Goal: Navigation & Orientation: Understand site structure

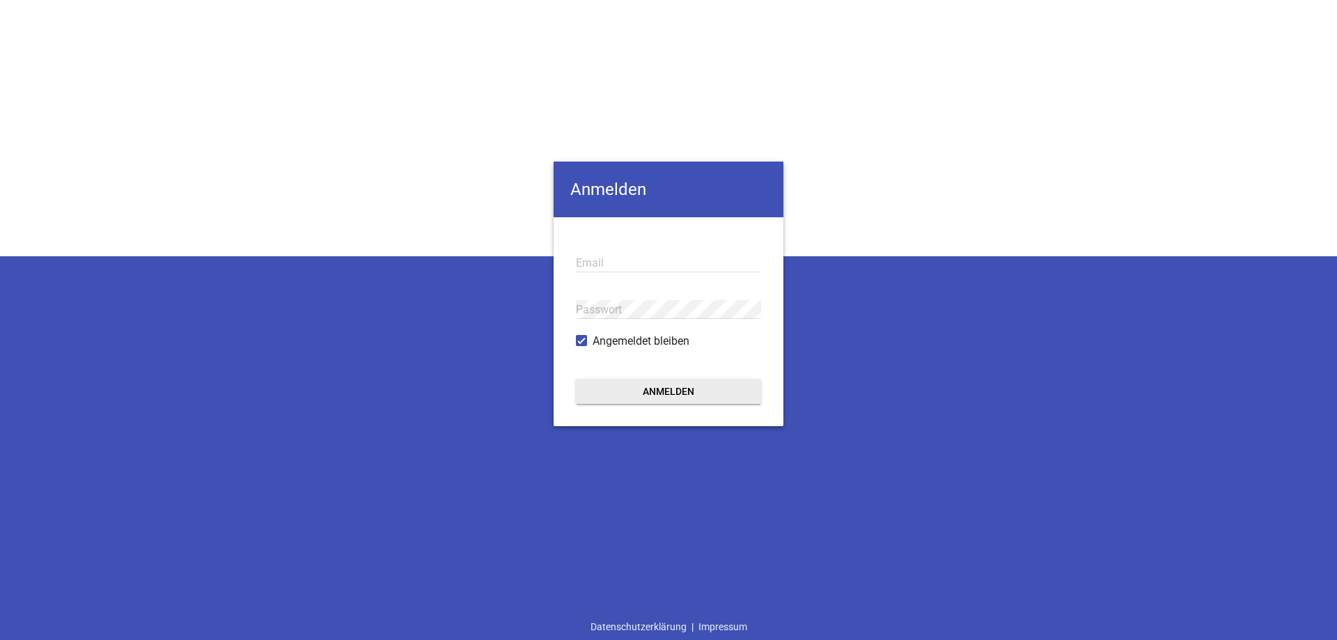
type input "[EMAIL_ADDRESS][DOMAIN_NAME]"
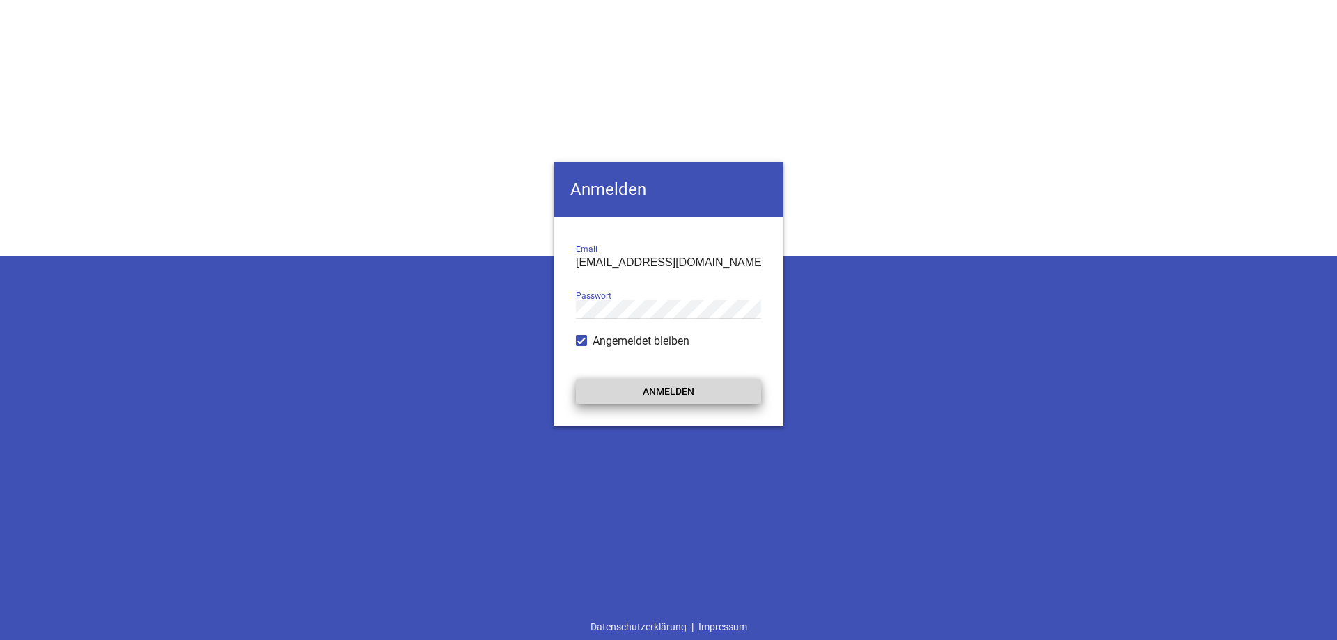
click at [623, 392] on button "Anmelden" at bounding box center [668, 391] width 185 height 25
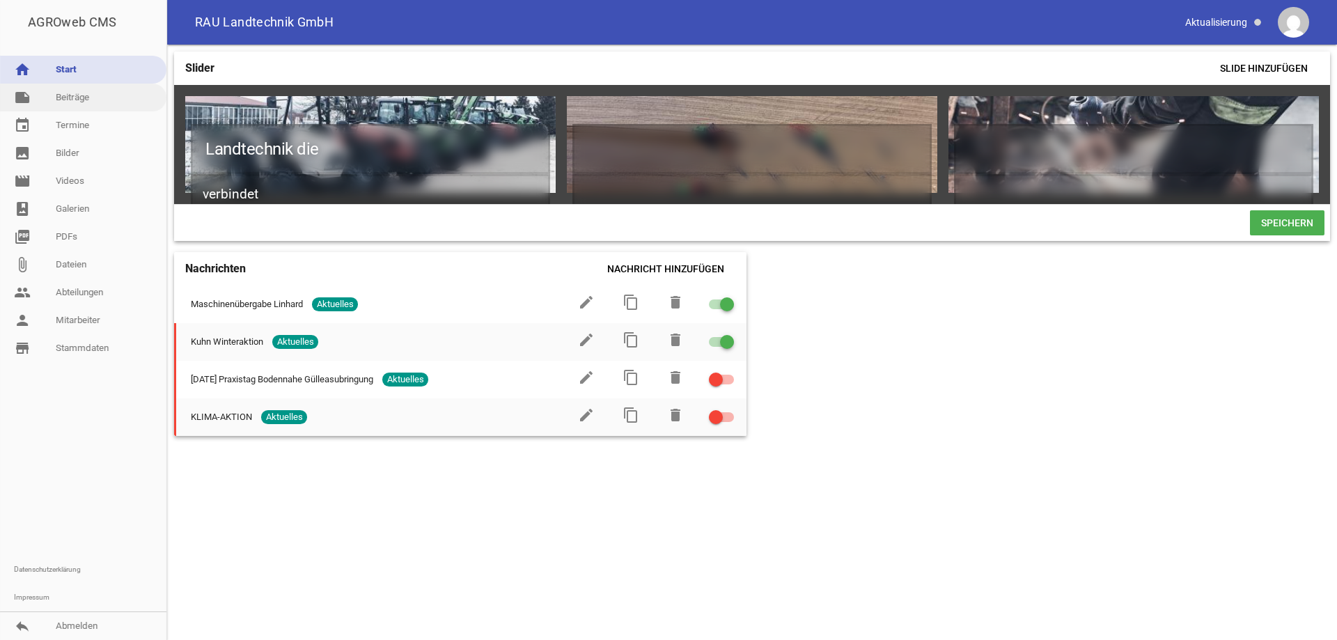
click at [72, 101] on link "note Beiträge" at bounding box center [83, 98] width 166 height 28
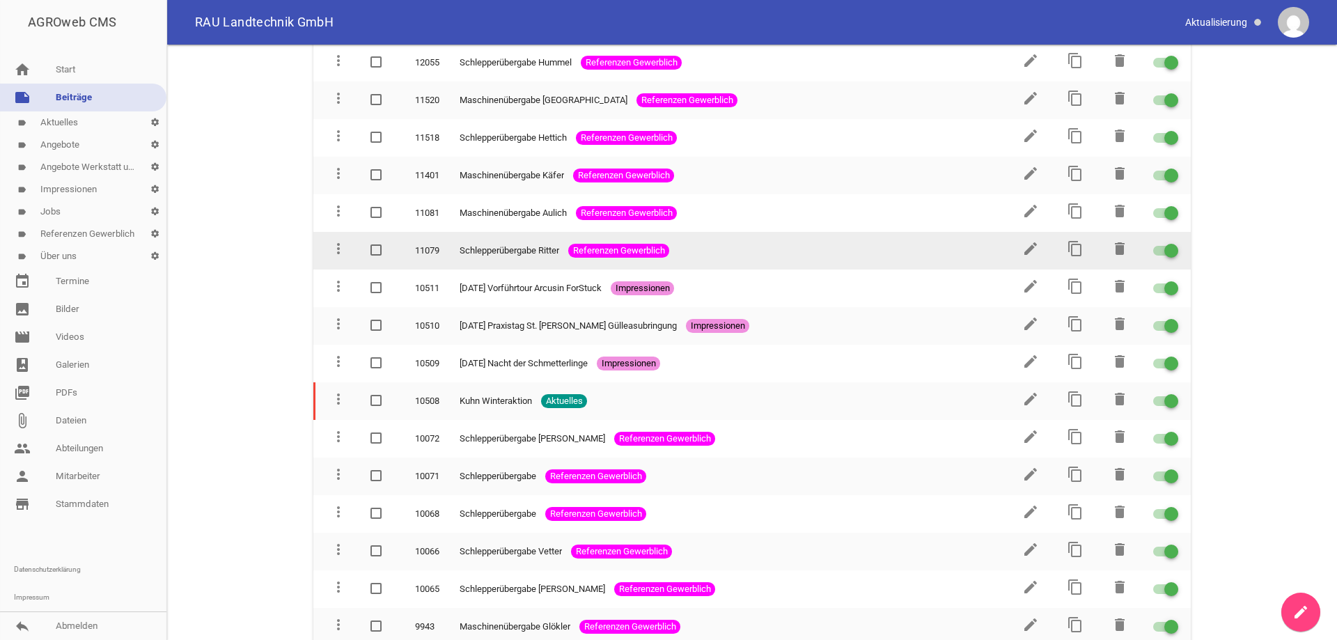
scroll to position [209, 0]
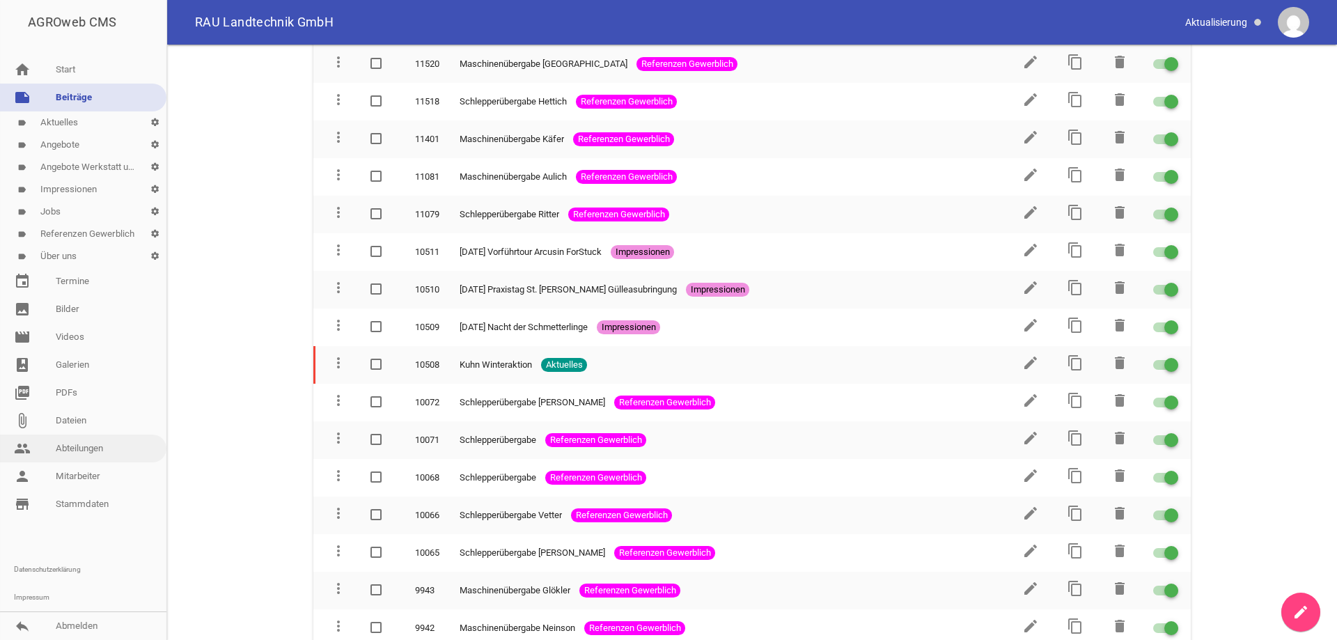
click at [89, 457] on link "people Abteilungen" at bounding box center [83, 449] width 166 height 28
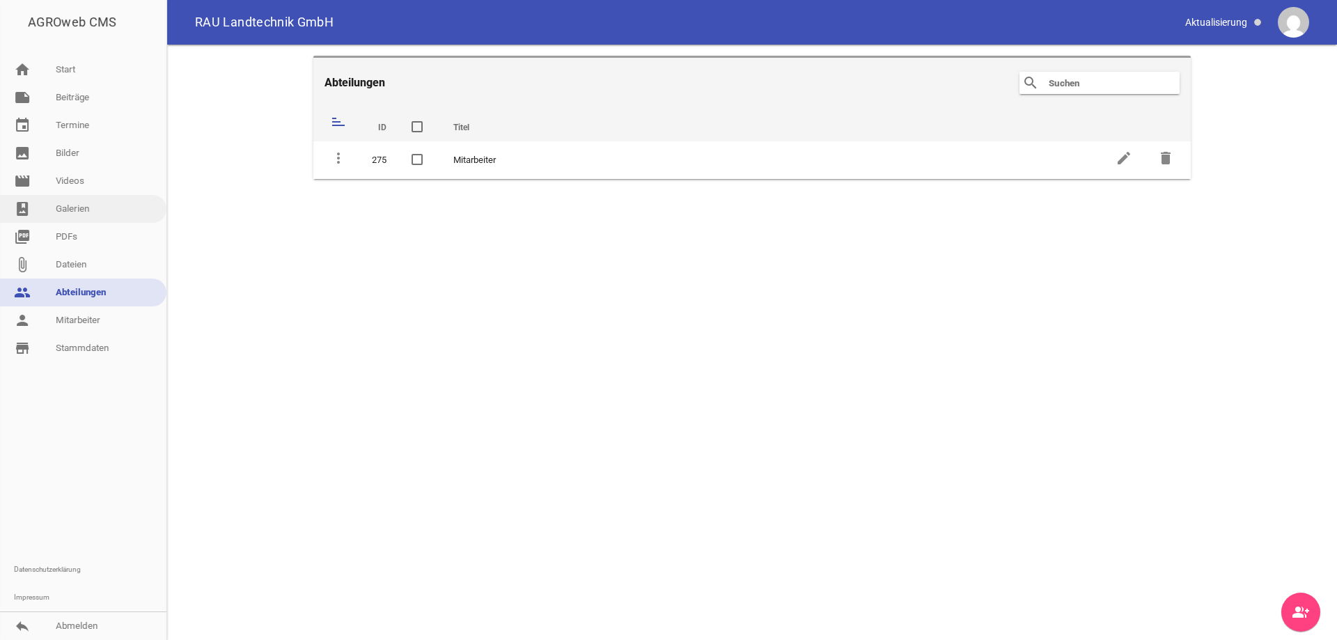
click at [86, 210] on link "photo_album Galerien" at bounding box center [83, 209] width 166 height 28
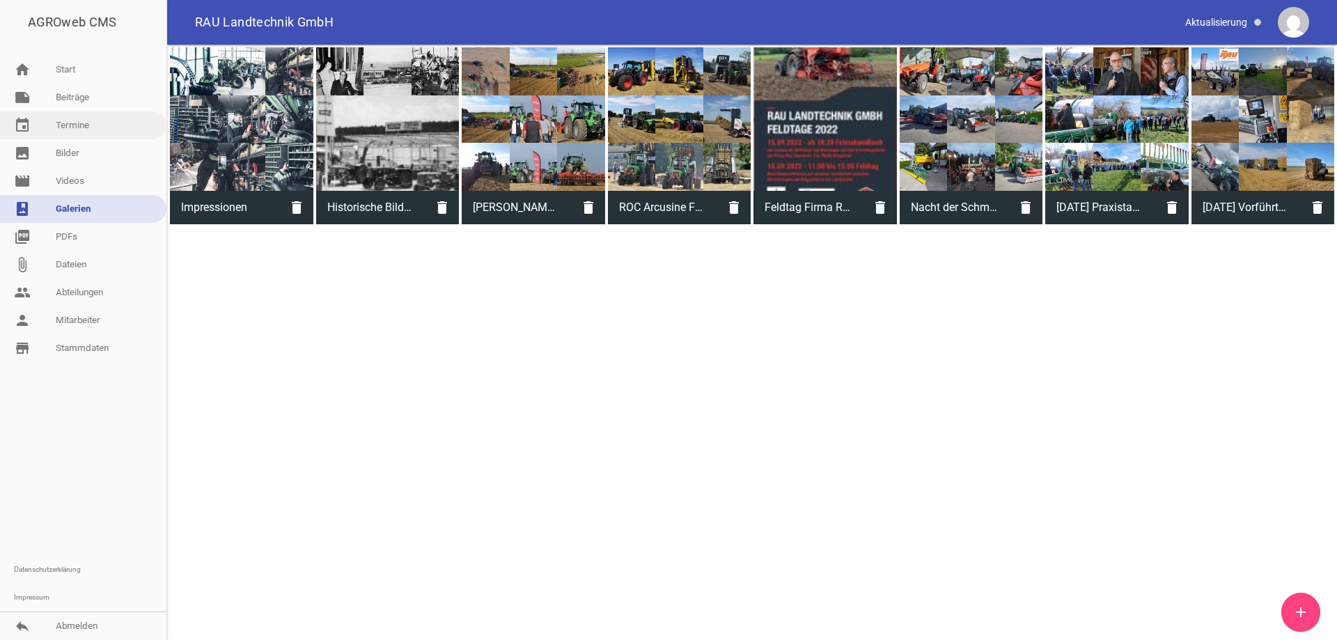
click at [84, 132] on link "event Termine" at bounding box center [83, 125] width 166 height 28
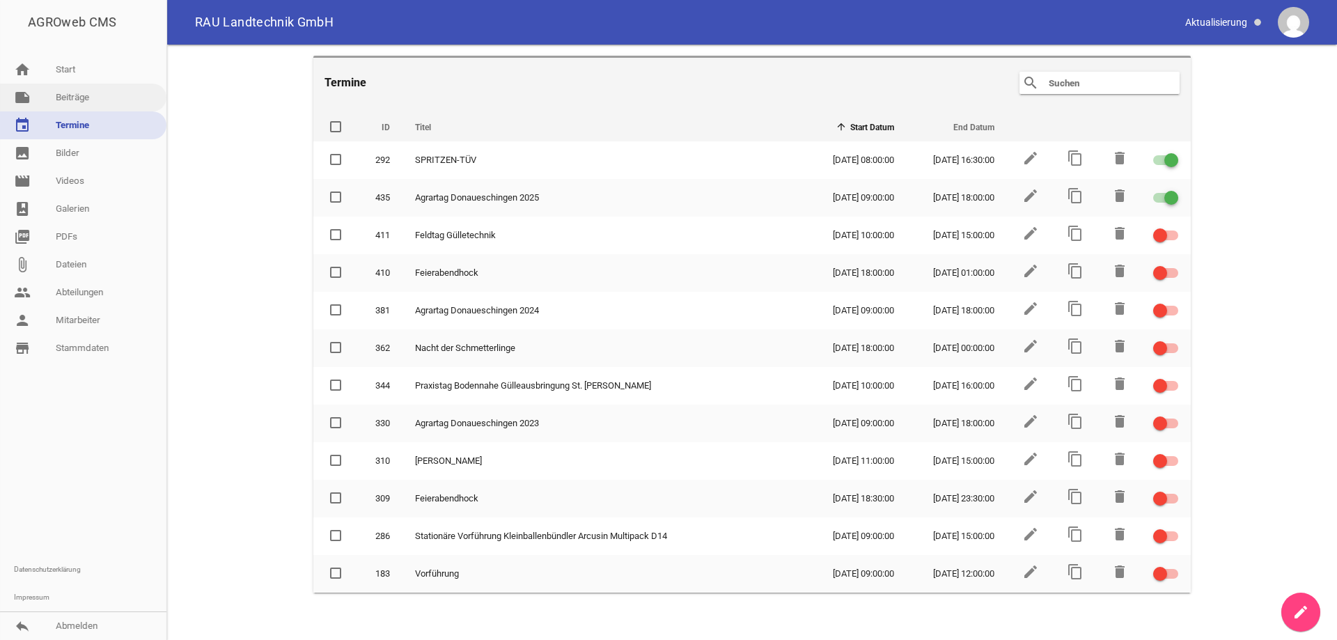
click at [77, 88] on link "note Beiträge" at bounding box center [83, 98] width 166 height 28
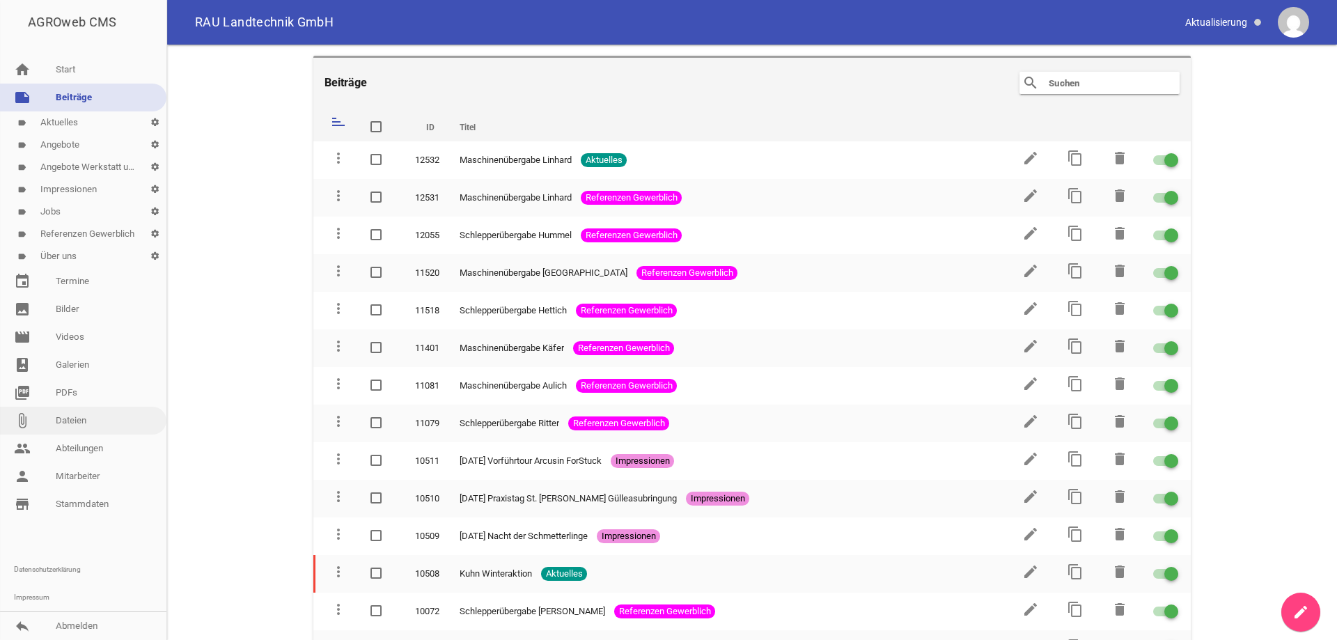
click at [68, 412] on link "attach_file Dateien" at bounding box center [83, 421] width 166 height 28
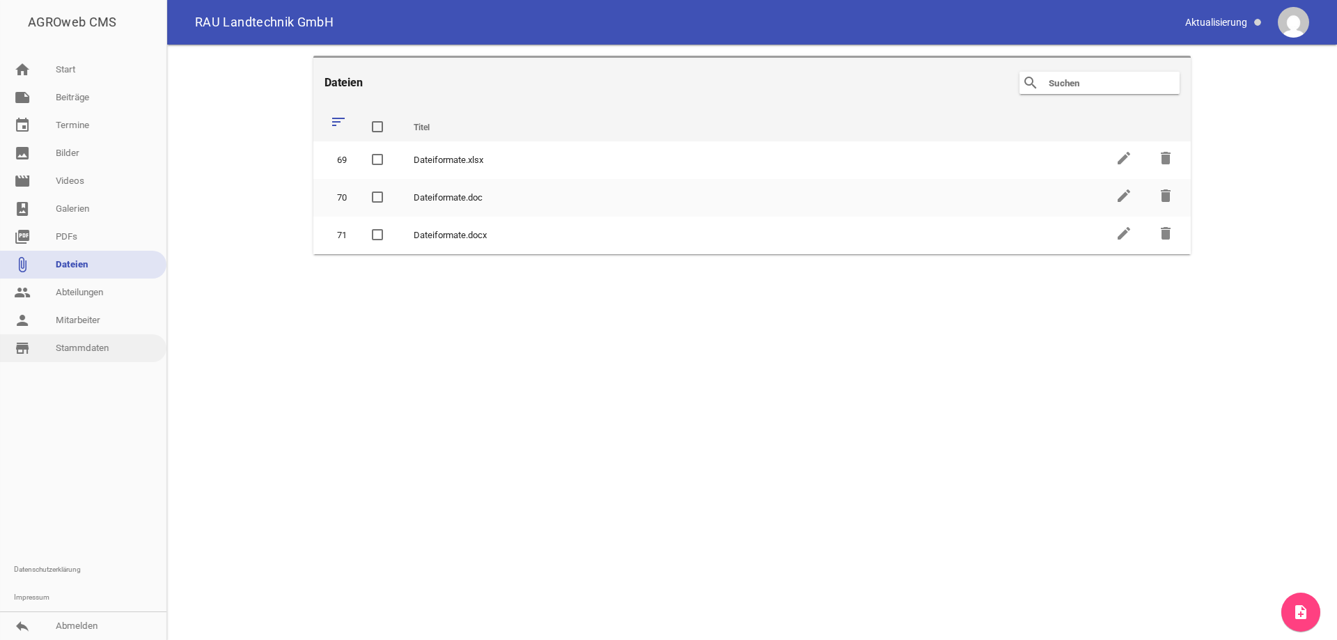
click at [87, 343] on link "store_mall_directory Stammdaten" at bounding box center [83, 348] width 166 height 28
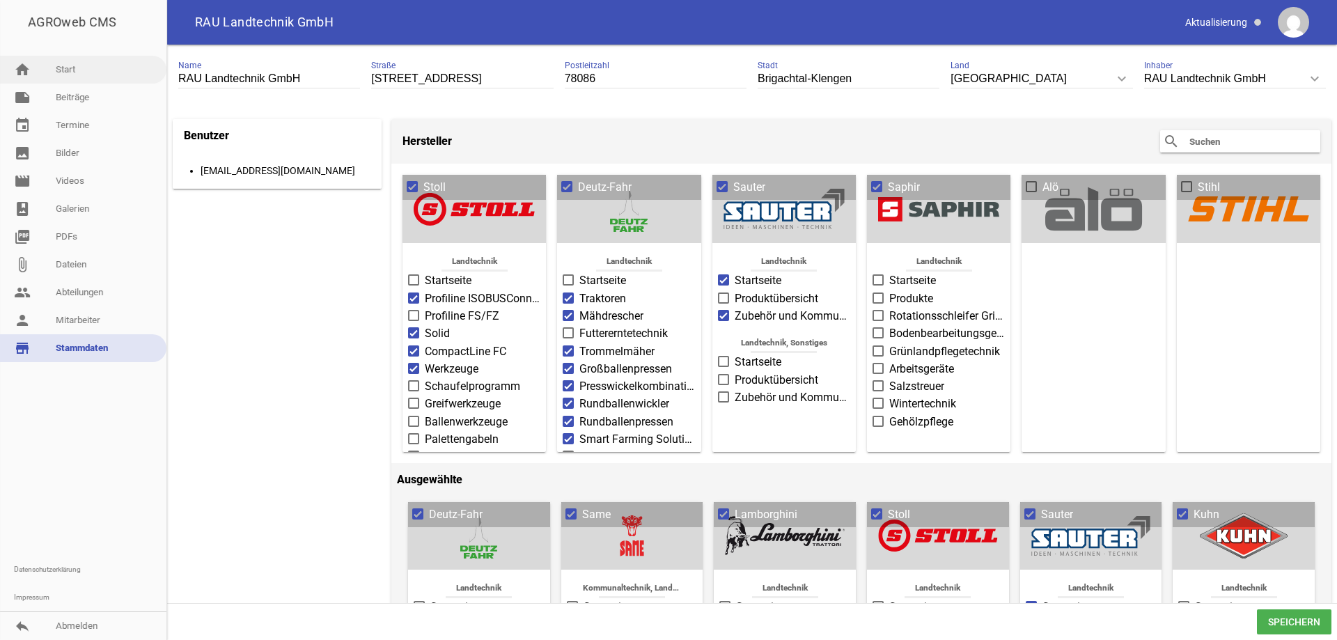
click at [74, 77] on link "home Start" at bounding box center [83, 70] width 166 height 28
